Goal: Task Accomplishment & Management: Use online tool/utility

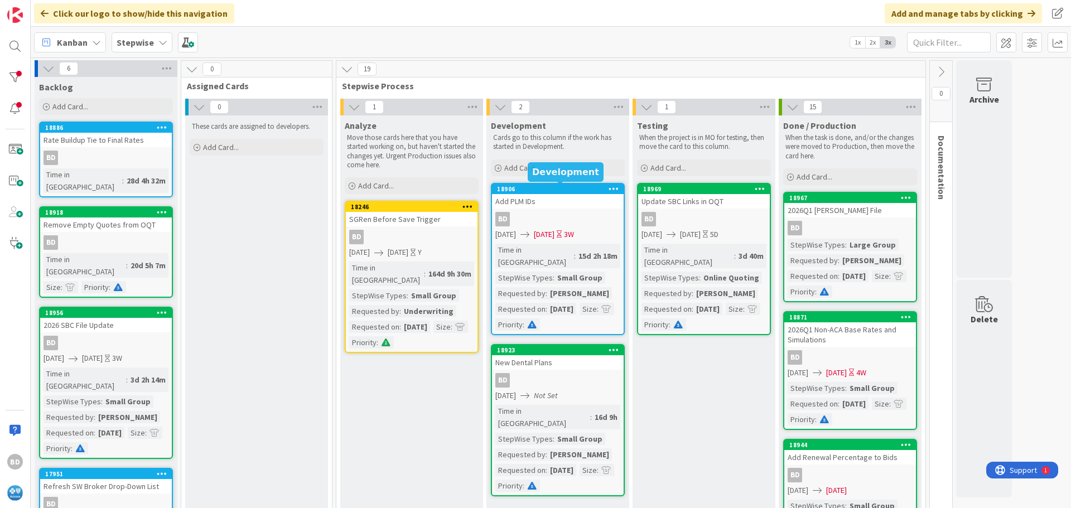
click at [567, 189] on div "18906" at bounding box center [560, 189] width 127 height 8
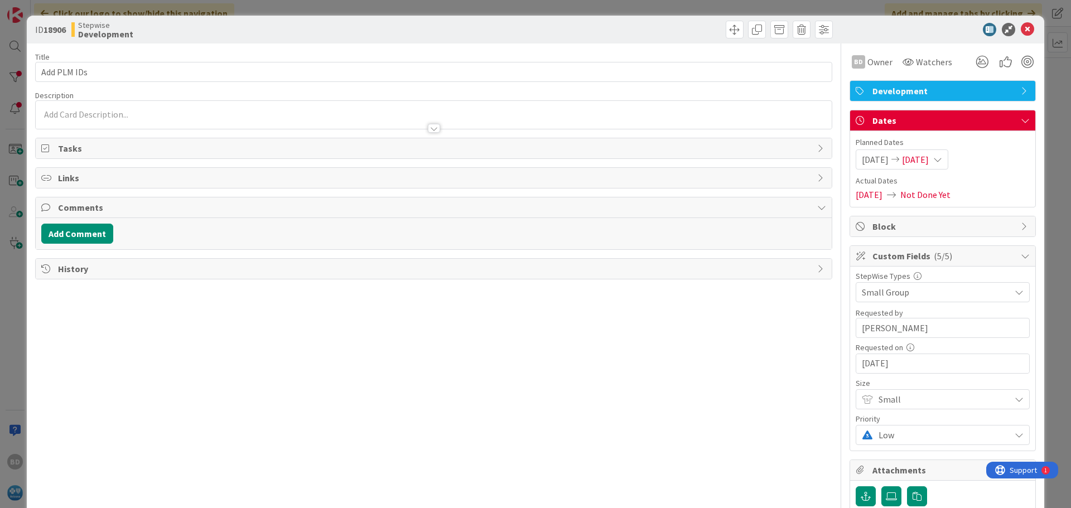
click at [922, 162] on span "[DATE]" at bounding box center [915, 159] width 27 height 13
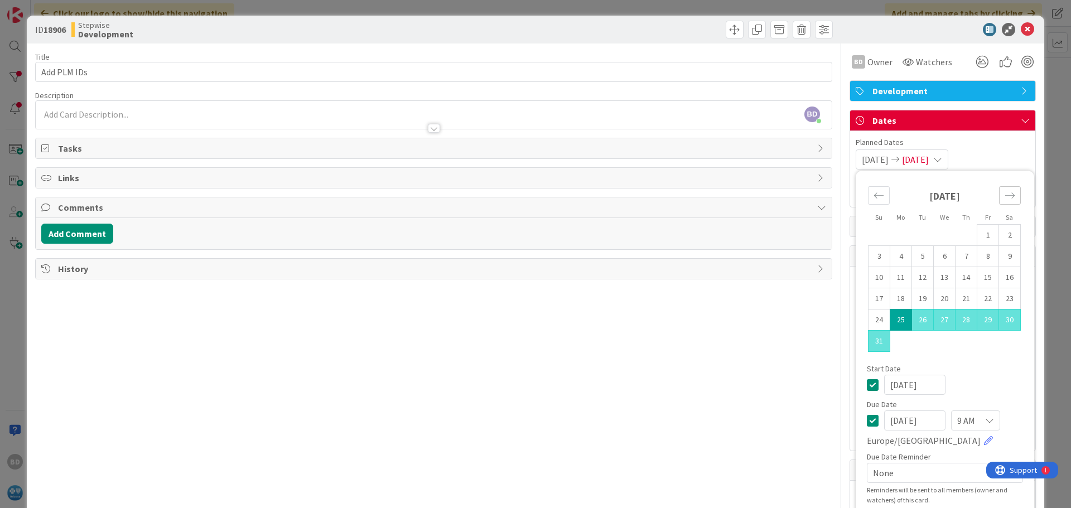
click at [1005, 197] on icon "Move forward to switch to the next month." at bounding box center [1010, 195] width 11 height 11
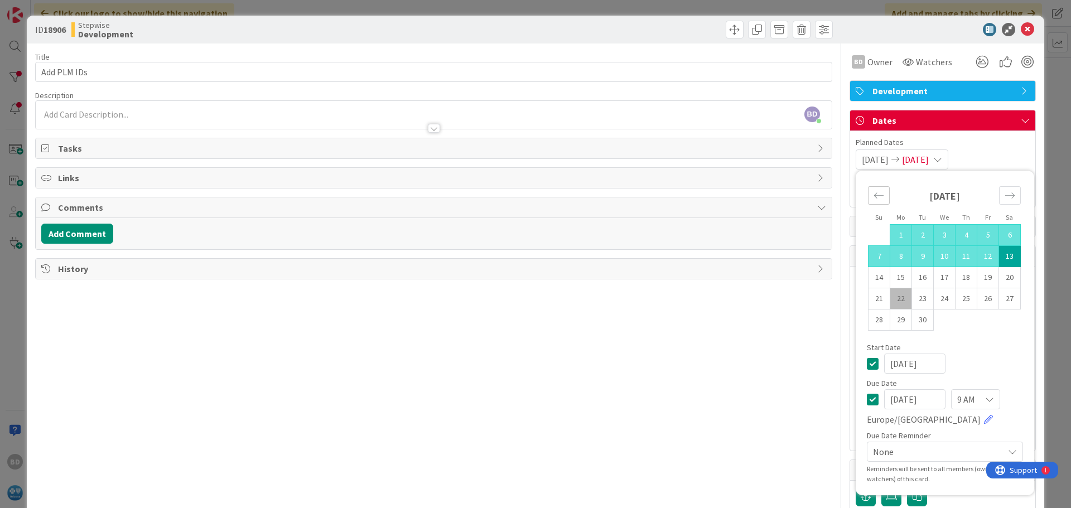
click at [868, 198] on div "Move backward to switch to the previous month." at bounding box center [879, 195] width 22 height 18
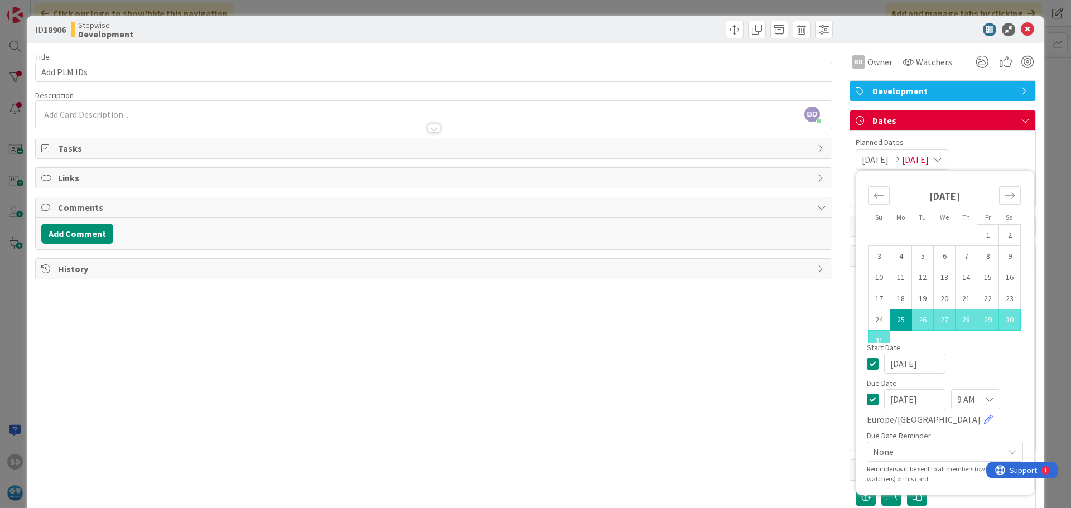
click at [929, 162] on span "[DATE]" at bounding box center [915, 159] width 27 height 13
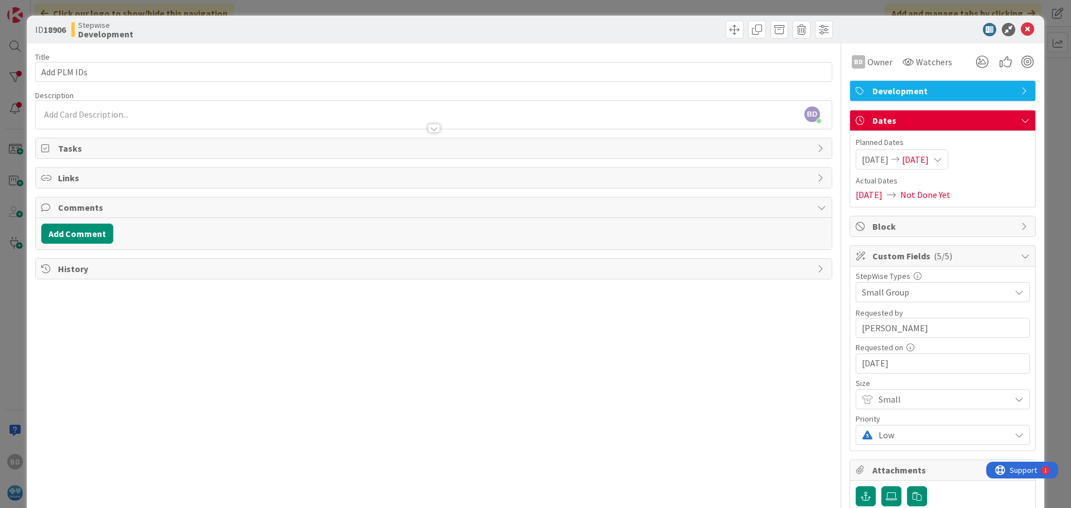
click at [928, 158] on span "[DATE]" at bounding box center [915, 159] width 27 height 13
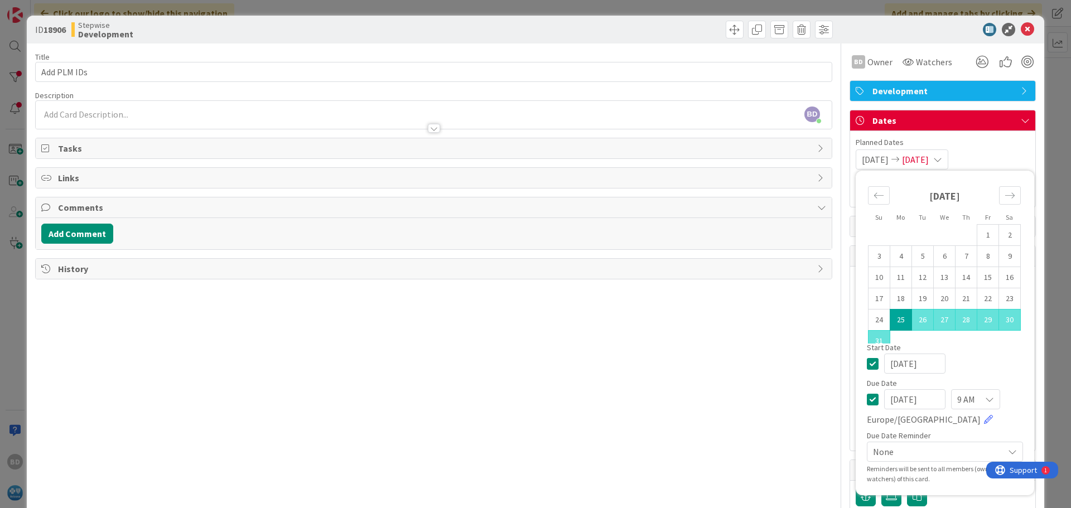
click at [894, 317] on td "25" at bounding box center [901, 320] width 22 height 21
click at [1005, 199] on icon "Move forward to switch to the next month." at bounding box center [1010, 195] width 11 height 11
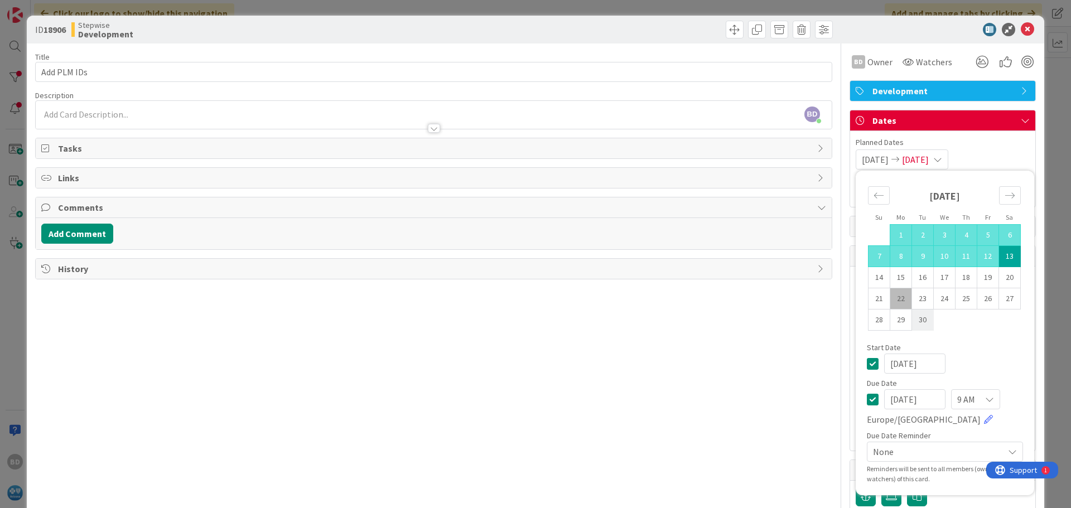
click at [912, 312] on td "30" at bounding box center [923, 320] width 22 height 21
type input "[DATE]"
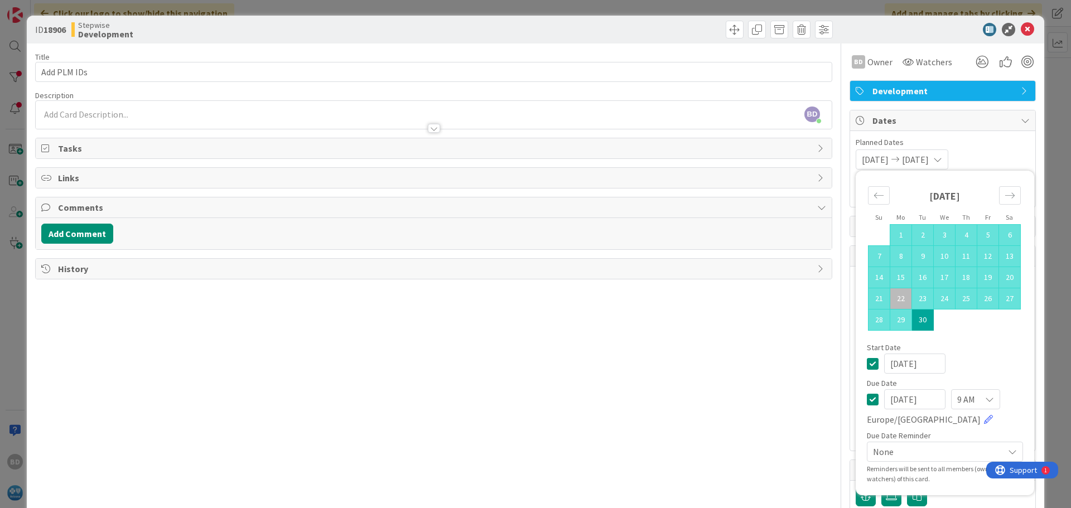
click at [983, 156] on div "[DATE] [DATE] Su Mo Tu We Th Fr Sa [DATE] 1 2 3 4 5 6 7 8 9 10 11 12 13 14 15 1…" at bounding box center [943, 160] width 174 height 20
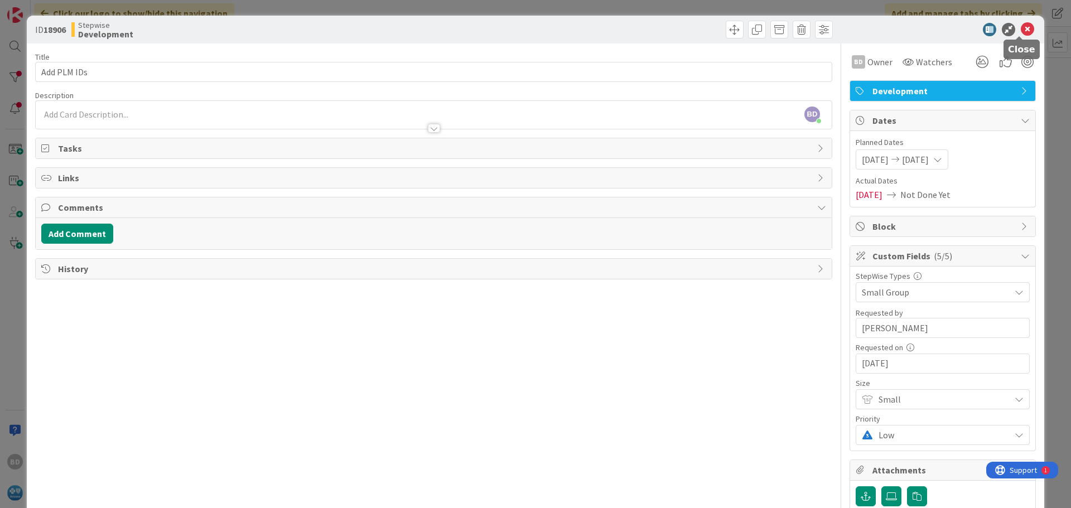
click at [1021, 34] on icon at bounding box center [1027, 29] width 13 height 13
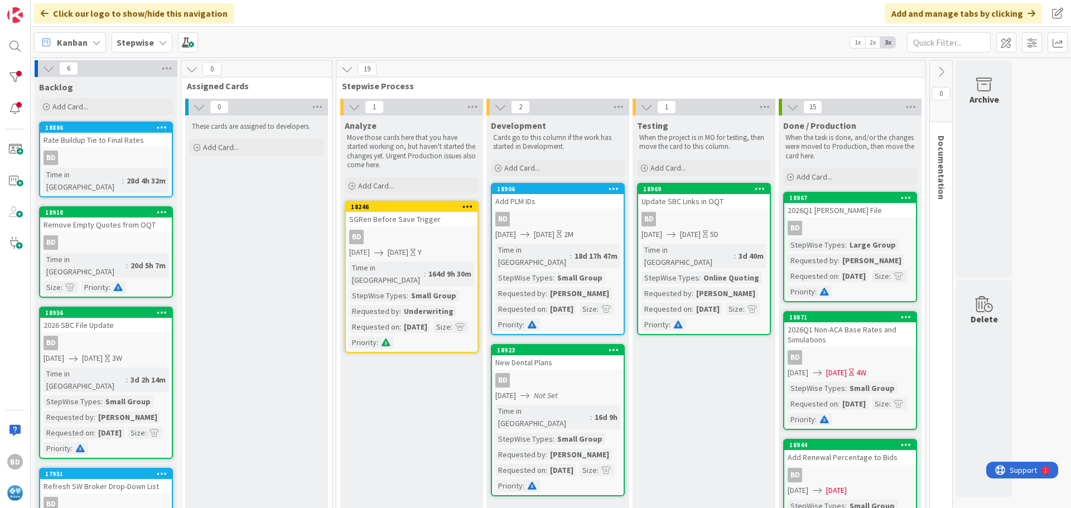
click at [692, 203] on div "Update SBC Links in OQT" at bounding box center [704, 201] width 132 height 15
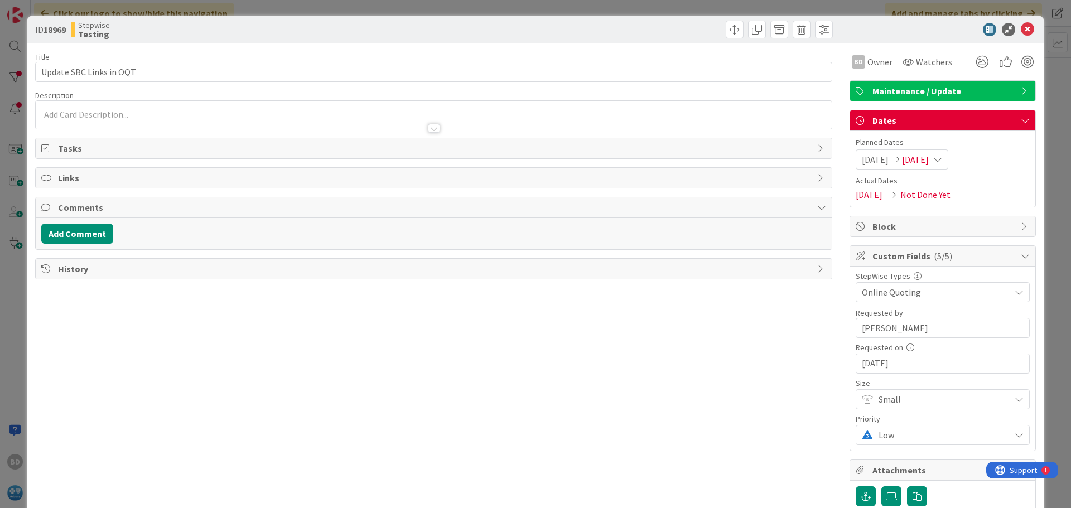
click at [929, 152] on div "[DATE] [DATE]" at bounding box center [902, 160] width 93 height 20
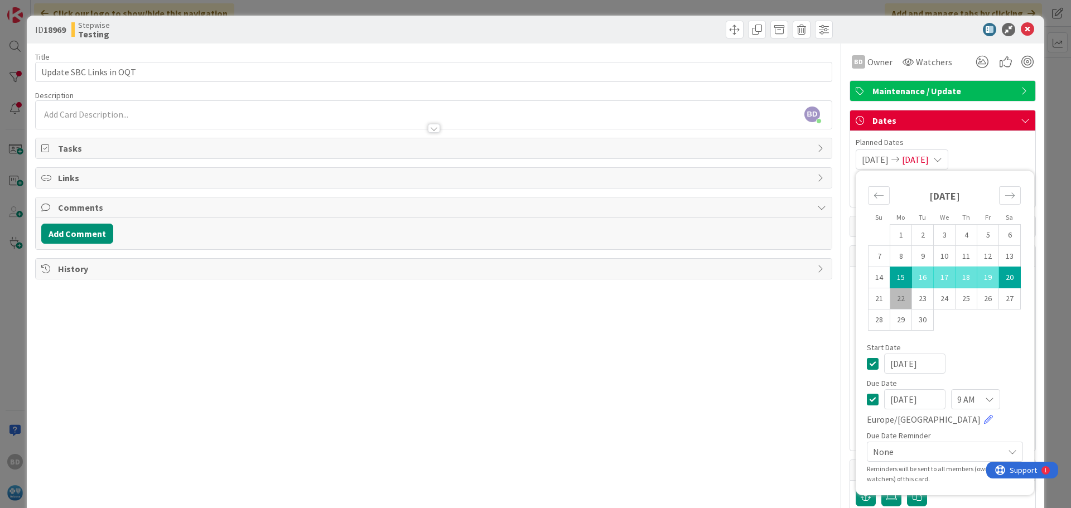
click at [890, 270] on td "15" at bounding box center [901, 277] width 22 height 21
click at [912, 321] on td "30" at bounding box center [923, 320] width 22 height 21
type input "[DATE]"
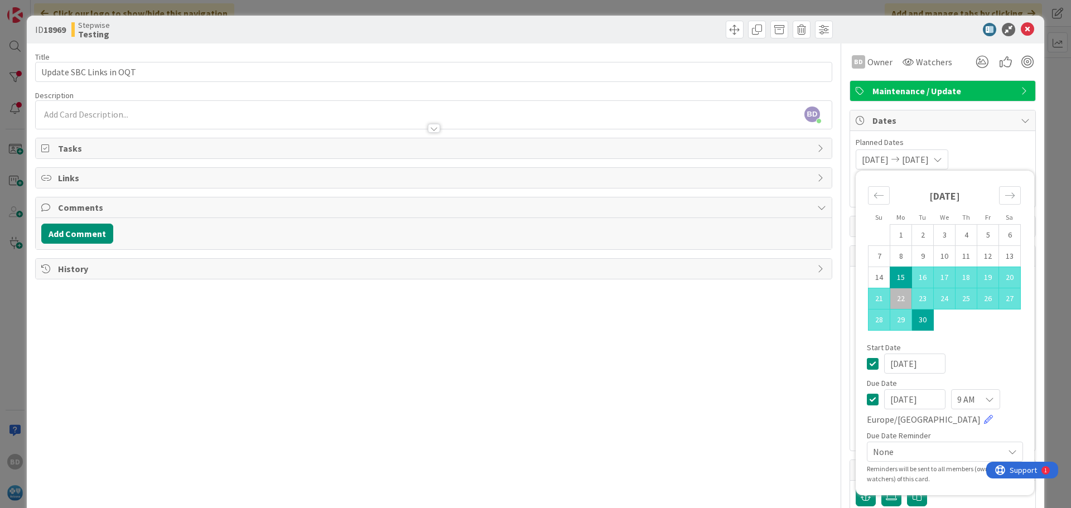
click at [998, 151] on div "[DATE] [DATE] Su Mo Tu We Th Fr Sa [DATE] 1 2 3 4 5 6 7 8 9 10 11 12 13 14 15 1…" at bounding box center [943, 160] width 174 height 20
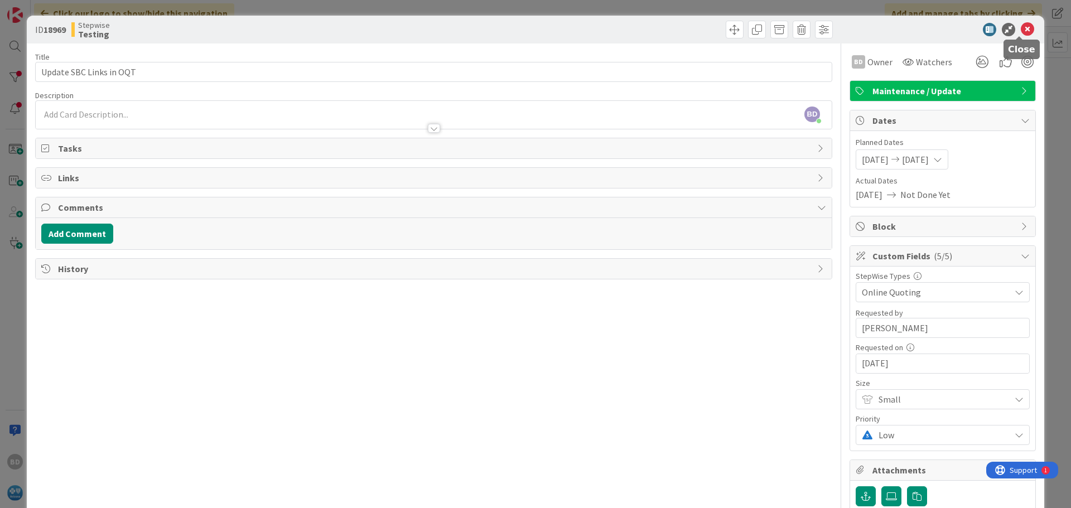
click at [1022, 29] on icon at bounding box center [1027, 29] width 13 height 13
